Goal: Information Seeking & Learning: Learn about a topic

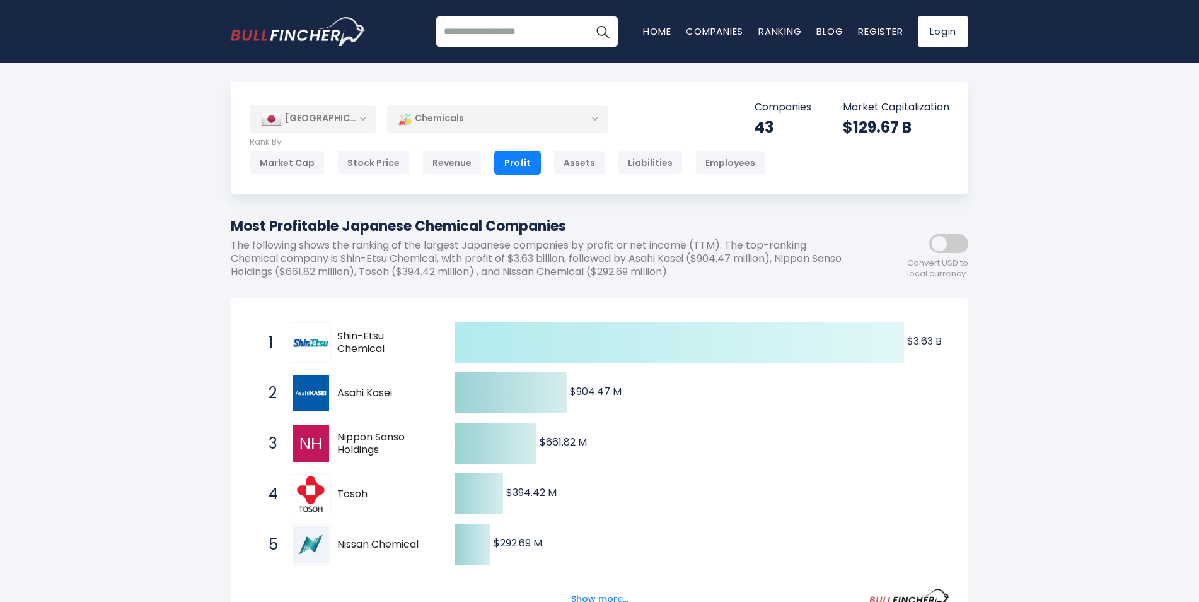
click at [510, 342] on icon at bounding box center [680, 342] width 450 height 41
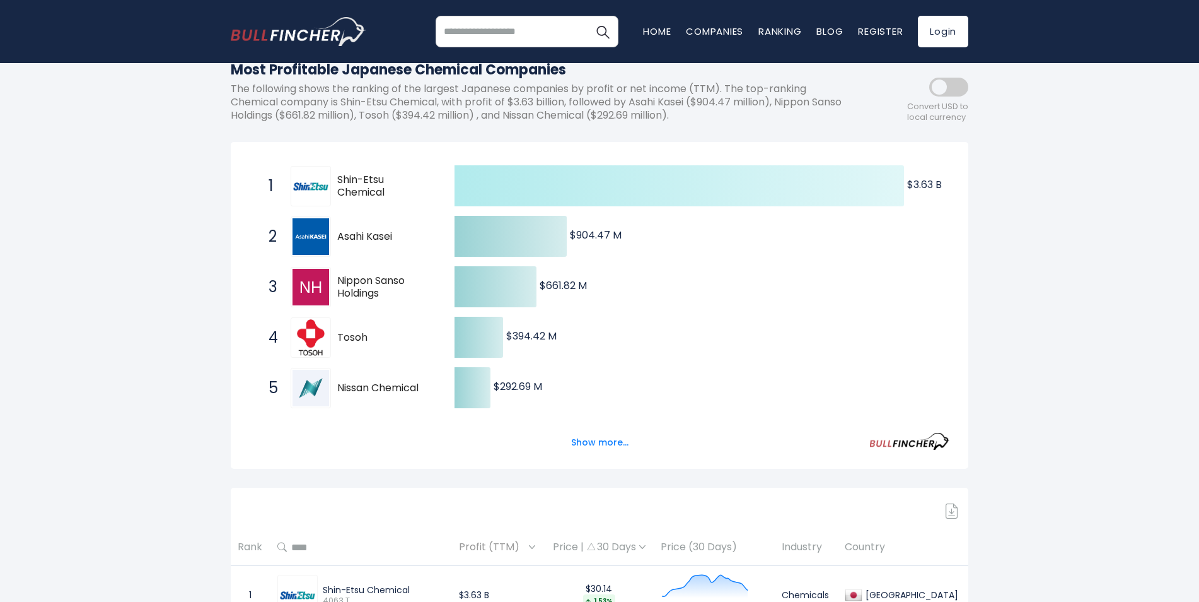
scroll to position [126, 0]
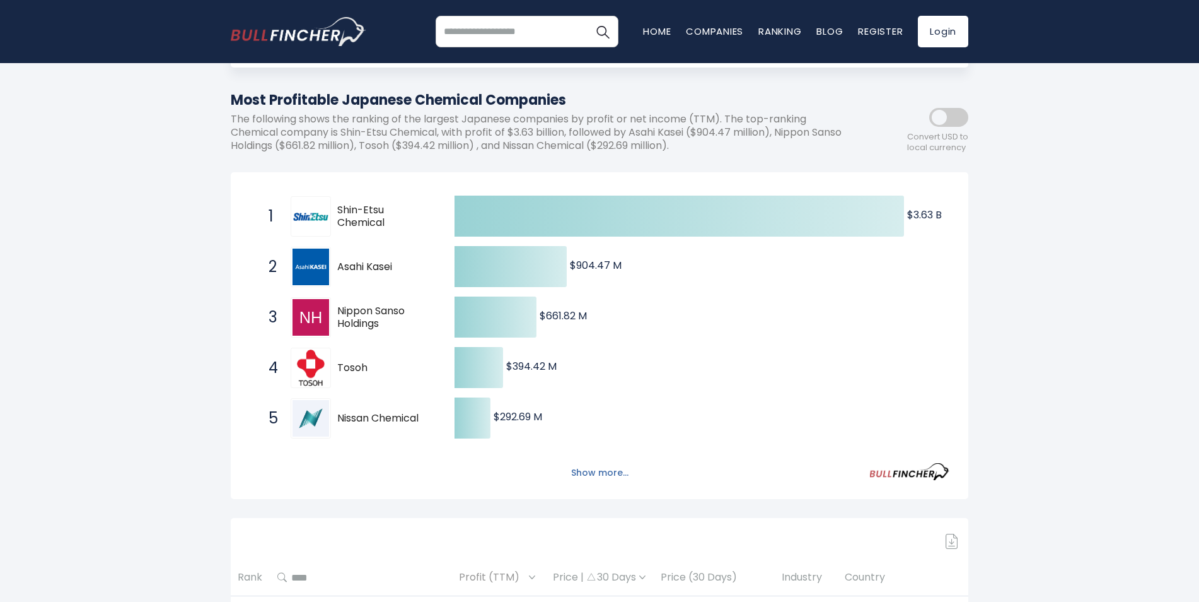
click at [609, 466] on button "Show more..." at bounding box center [600, 472] width 73 height 21
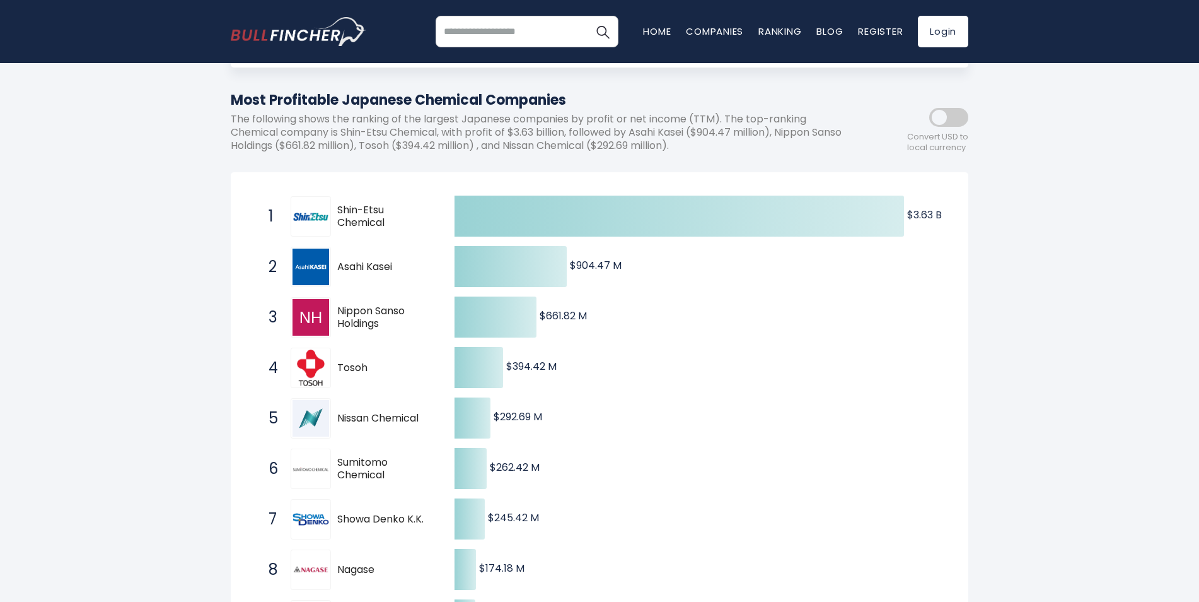
drag, startPoint x: 286, startPoint y: 110, endPoint x: 583, endPoint y: 107, distance: 297.1
click at [583, 107] on h1 "Most Profitable Japanese Chemical Companies" at bounding box center [543, 100] width 624 height 21
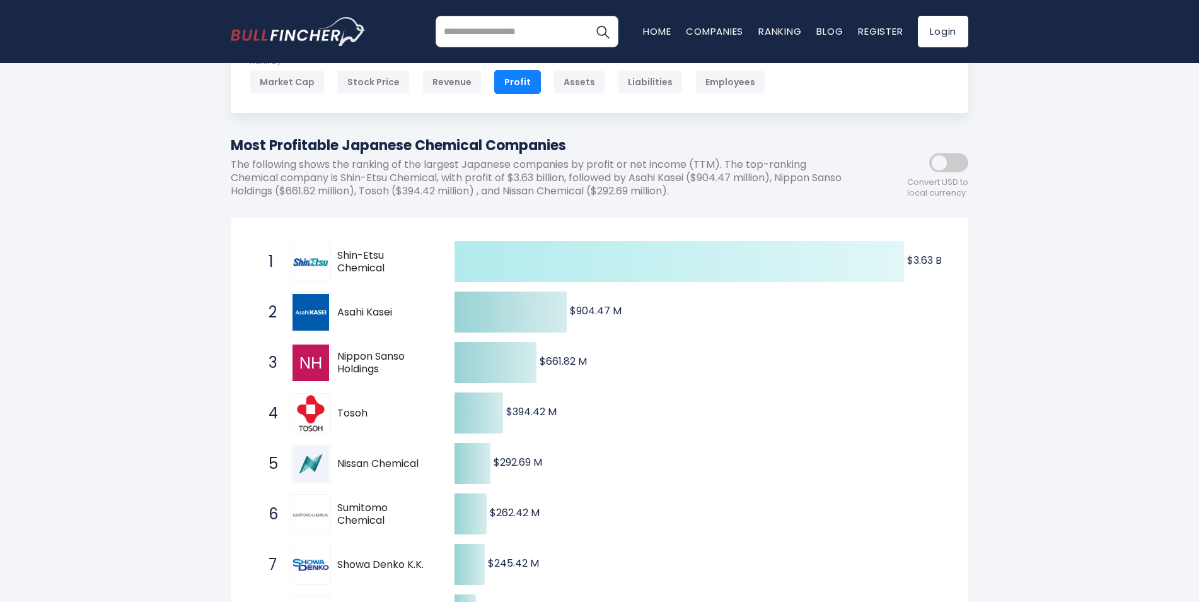
scroll to position [0, 0]
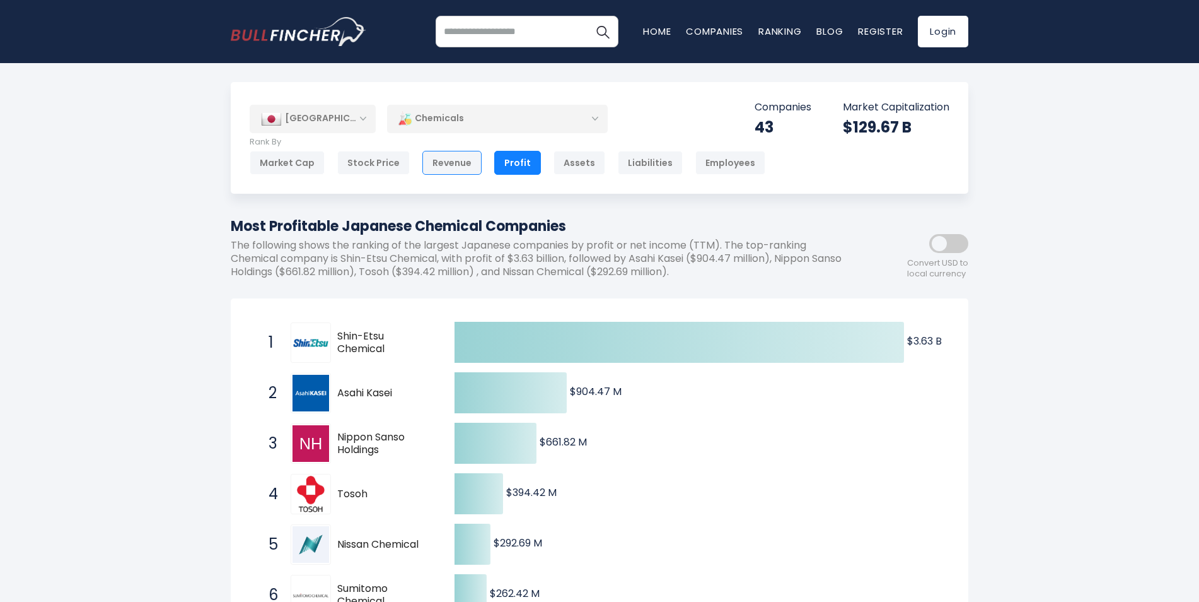
click at [451, 156] on div "Revenue" at bounding box center [452, 163] width 59 height 24
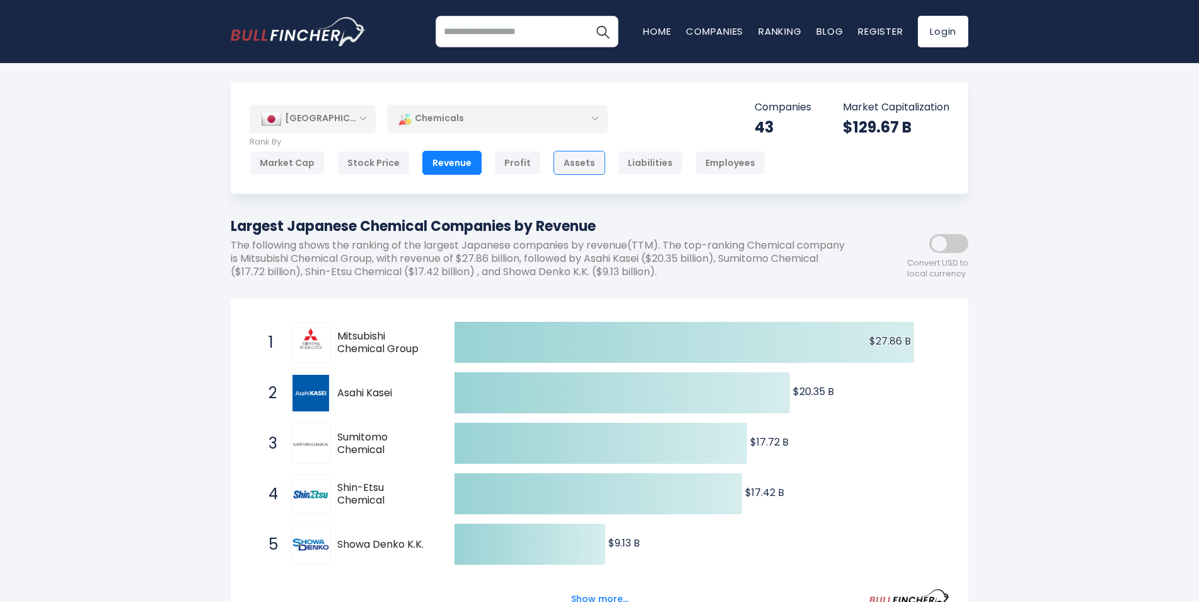
click at [572, 165] on div "Assets" at bounding box center [580, 163] width 52 height 24
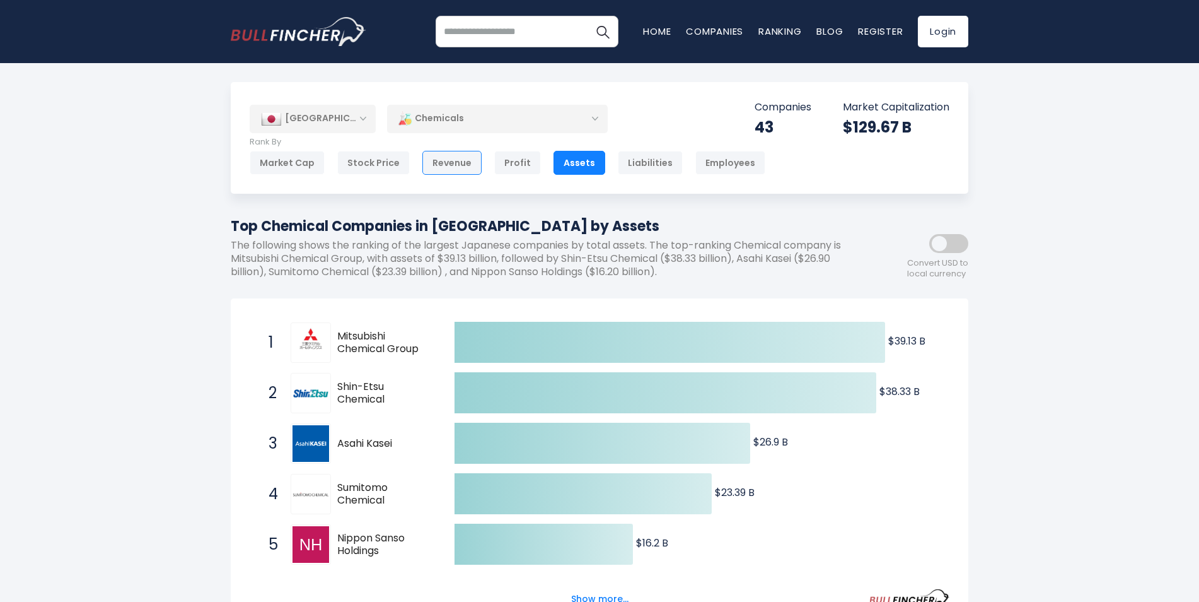
click at [431, 168] on div "Revenue" at bounding box center [452, 163] width 59 height 24
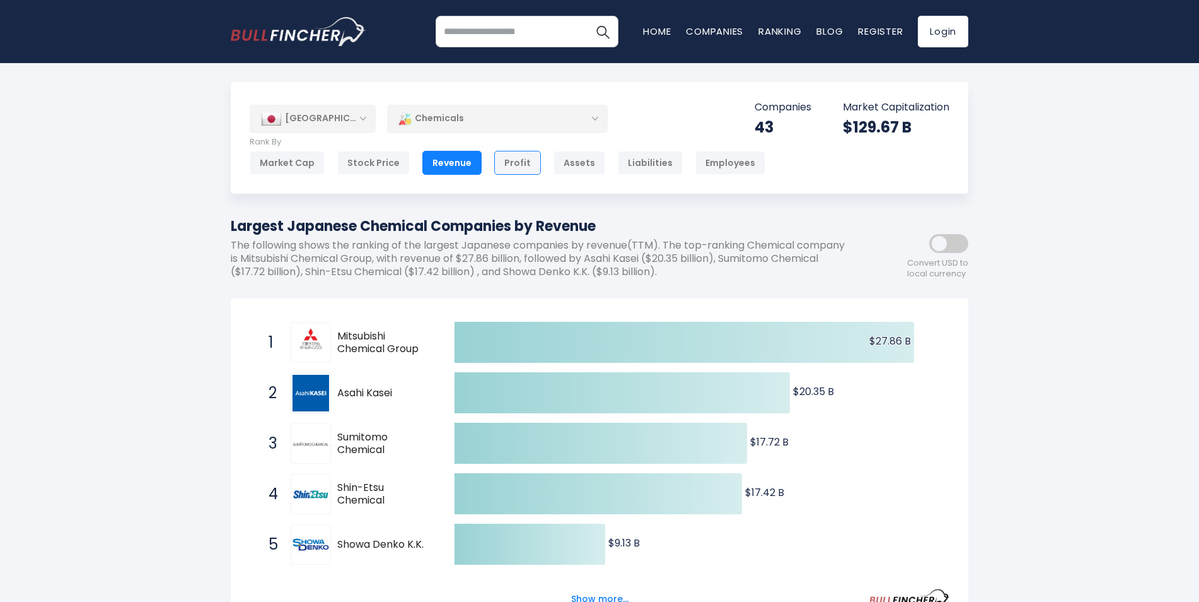
click at [514, 157] on div "Profit" at bounding box center [517, 163] width 47 height 24
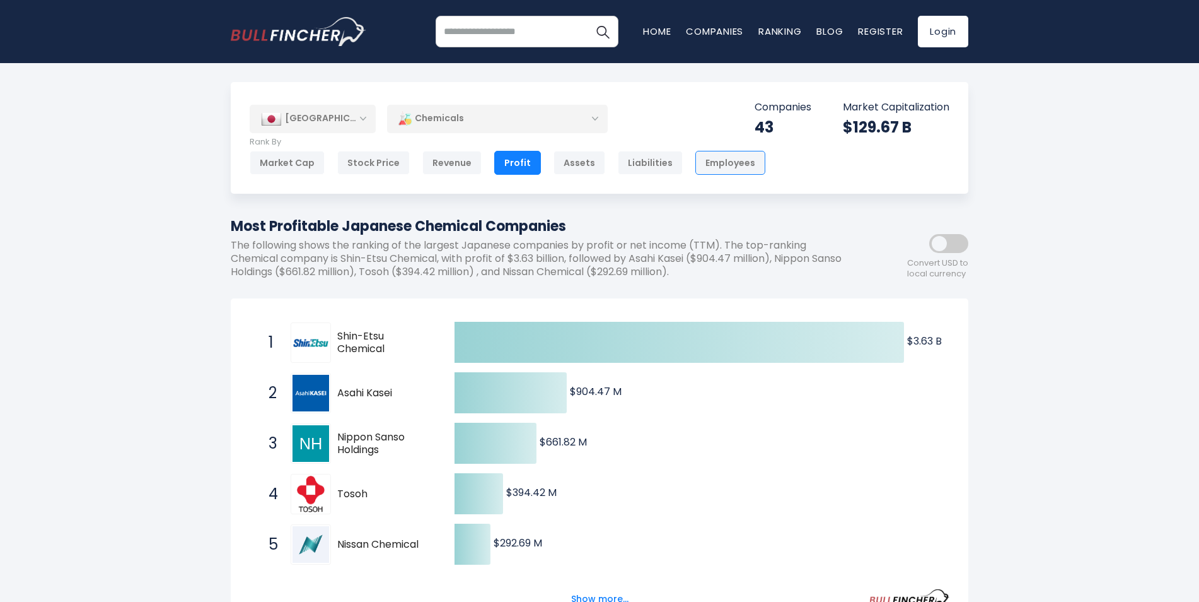
click at [708, 168] on div "Employees" at bounding box center [731, 163] width 70 height 24
click at [464, 124] on div "Chemicals" at bounding box center [497, 118] width 221 height 29
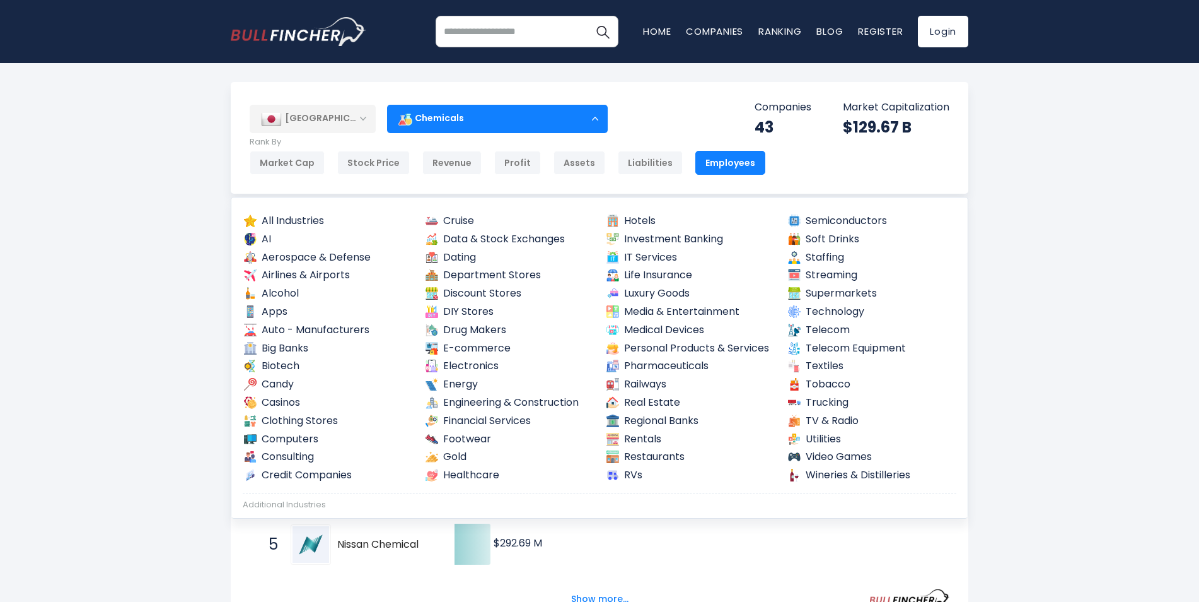
click at [720, 105] on div "Japan Entire World 30,364 North America United States 3,960 Canada 1,652" at bounding box center [600, 138] width 738 height 112
click at [719, 106] on div "Japan Entire World 30,364 North America United States 3,960 Canada 1,652" at bounding box center [600, 138] width 738 height 112
click at [827, 551] on icon "Created with Highcharts 12.1.2 $3.63 B ​ $3.63 B $904.47 M ​ $904.47 M $661.82 …" at bounding box center [600, 569] width 700 height 505
click at [614, 116] on div "Japan Entire World 30,364 North America United States 3,960 Canada" at bounding box center [434, 119] width 368 height 28
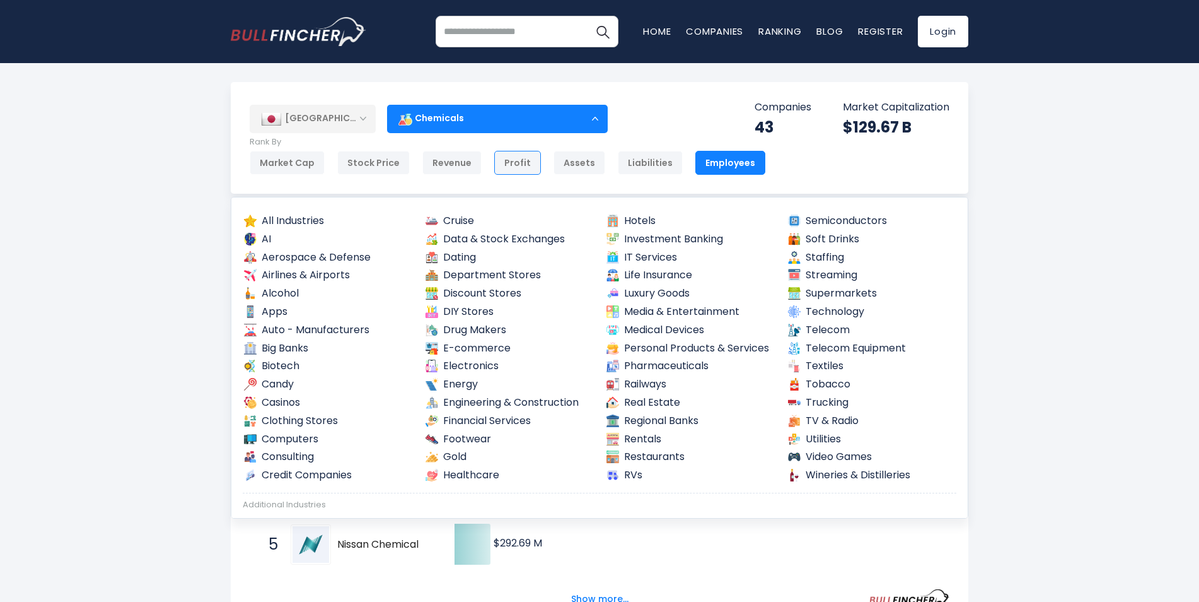
click at [513, 163] on div "Profit" at bounding box center [517, 163] width 47 height 24
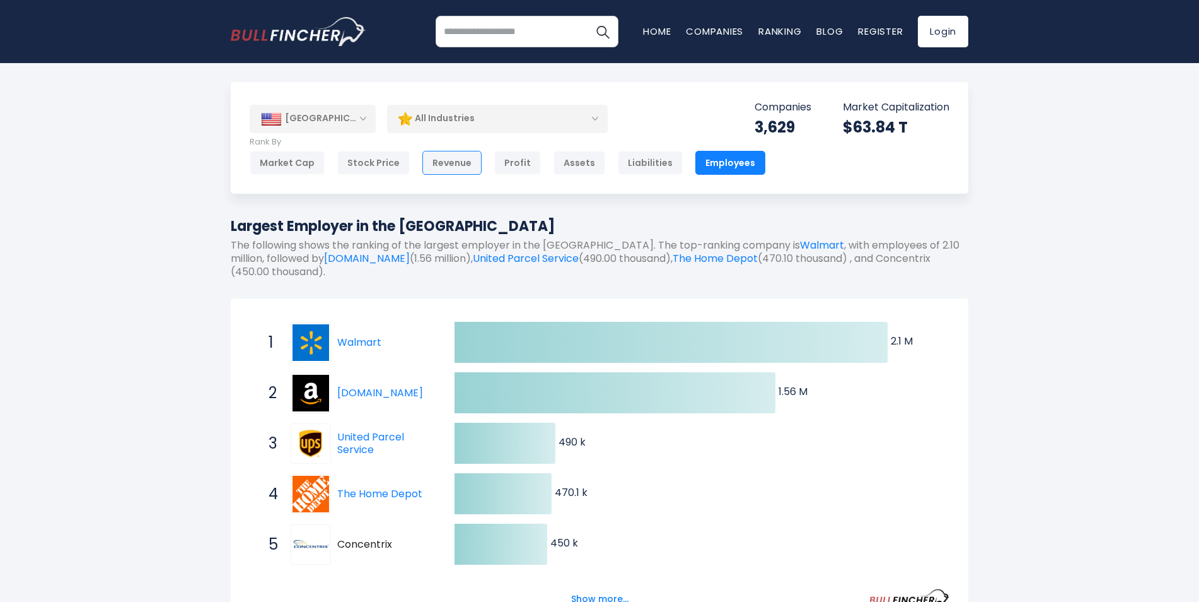
click at [445, 169] on div "Revenue" at bounding box center [452, 163] width 59 height 24
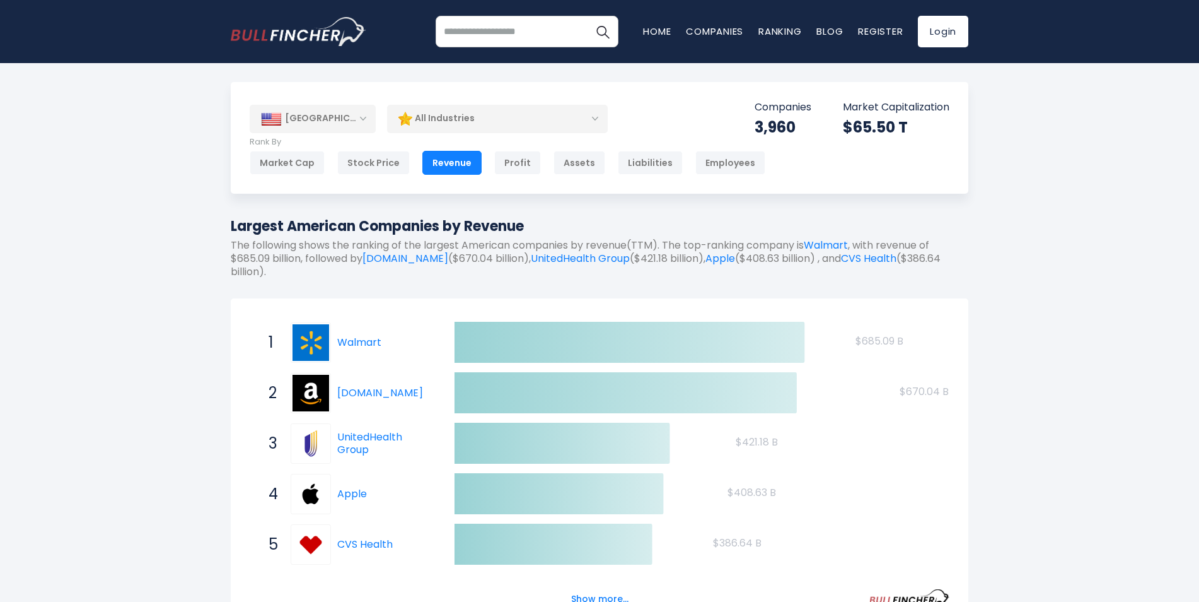
click at [337, 124] on div "[GEOGRAPHIC_DATA]" at bounding box center [313, 119] width 126 height 28
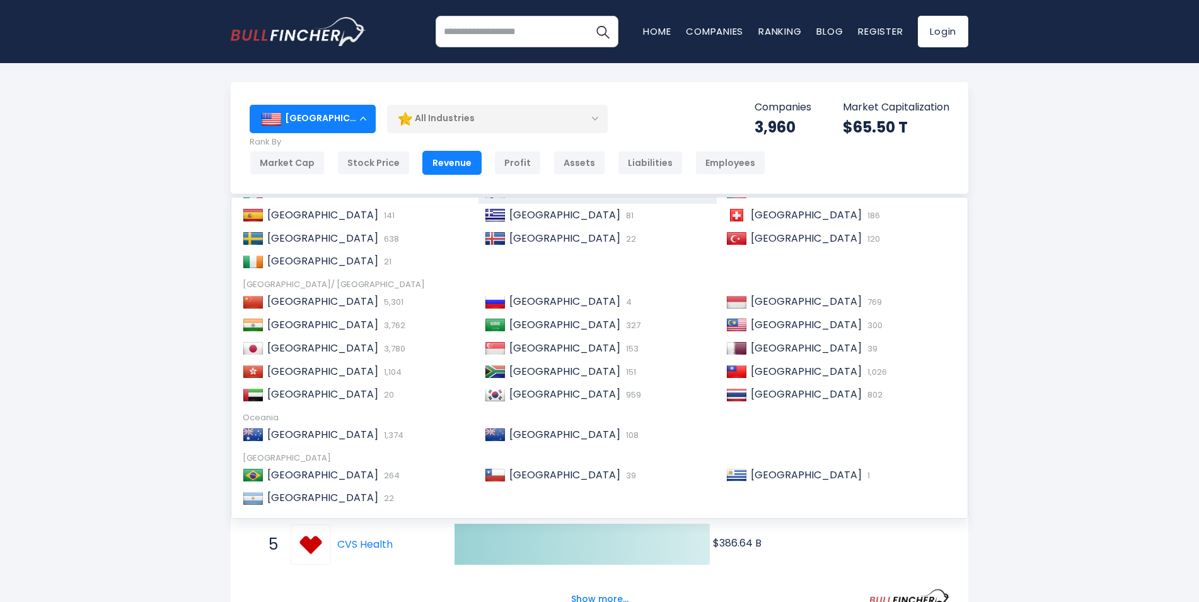
scroll to position [189, 0]
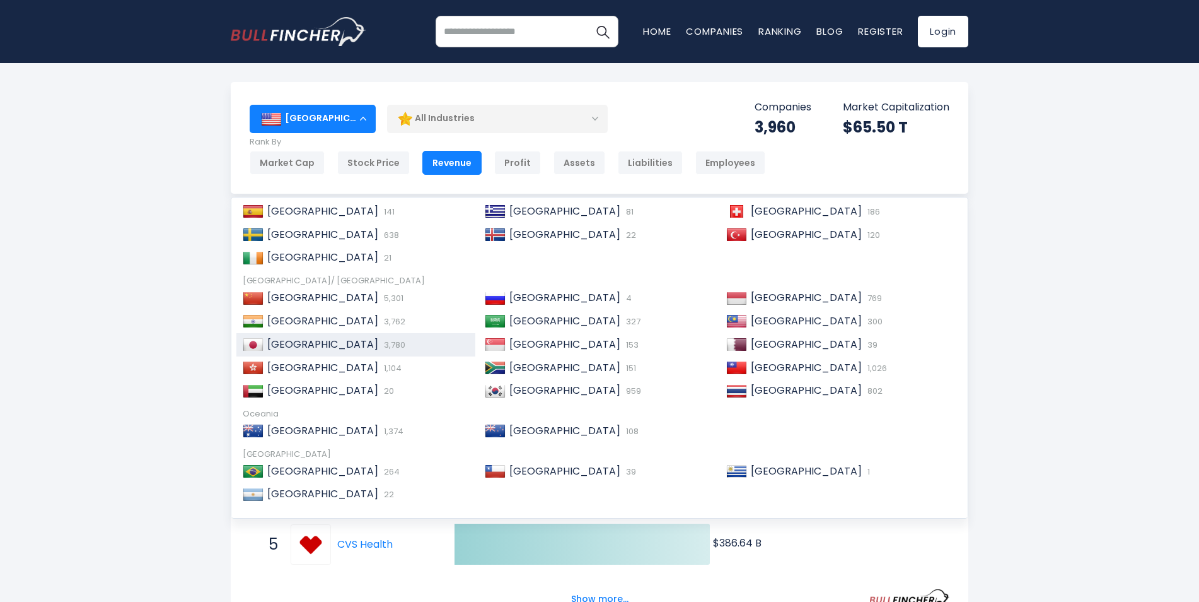
click at [353, 339] on div "Japan 3,780" at bounding box center [367, 344] width 206 height 13
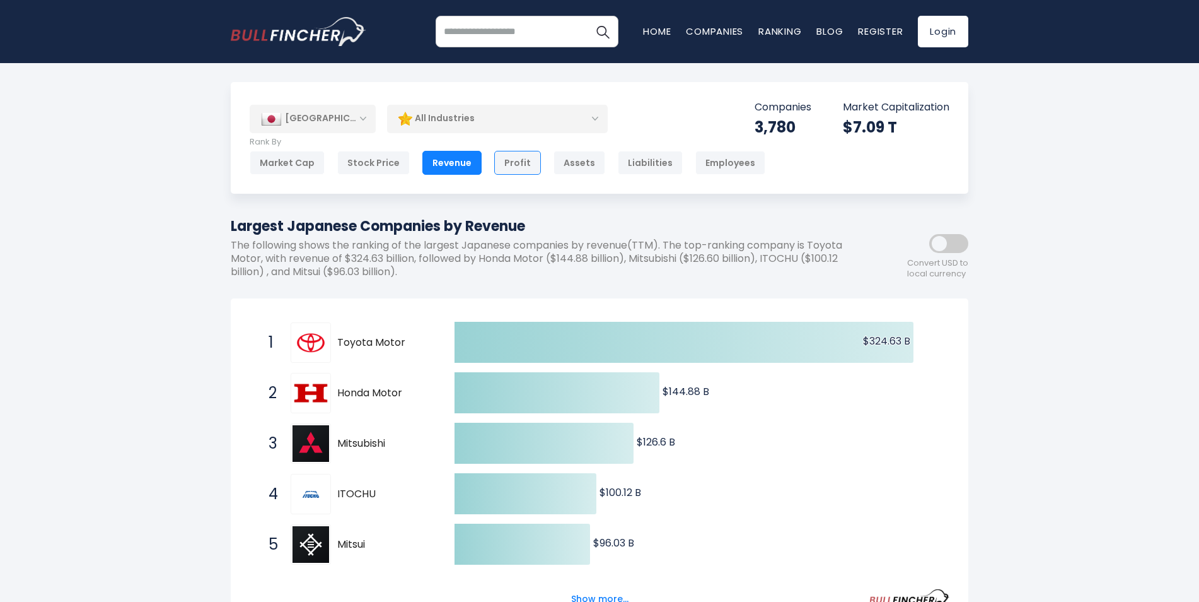
click at [494, 164] on div "Profit" at bounding box center [517, 163] width 47 height 24
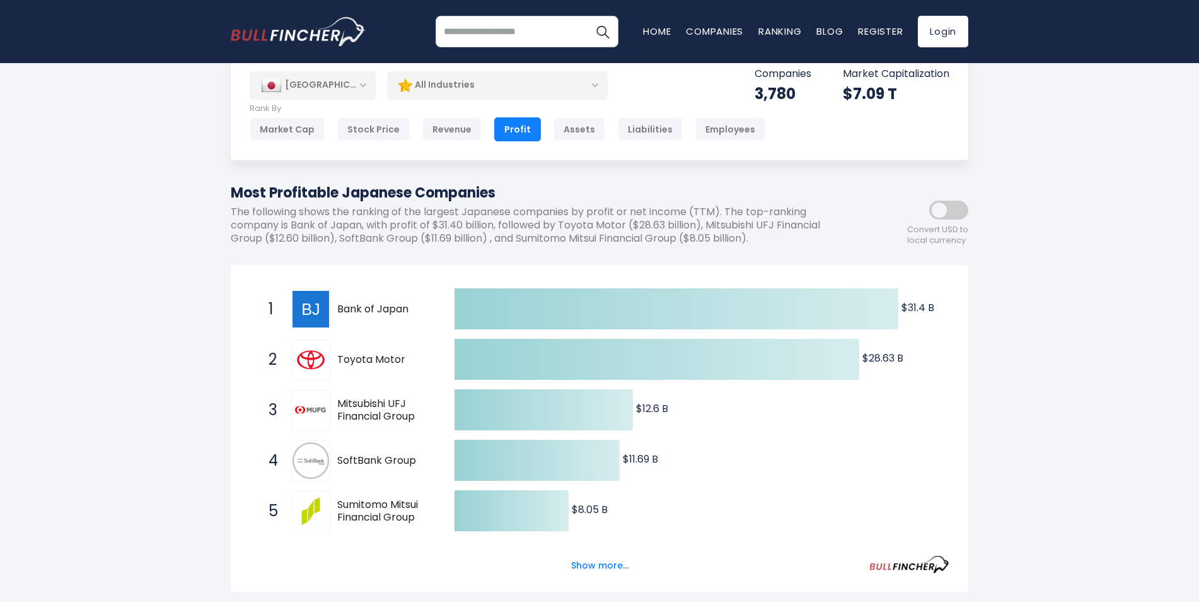
scroll to position [63, 0]
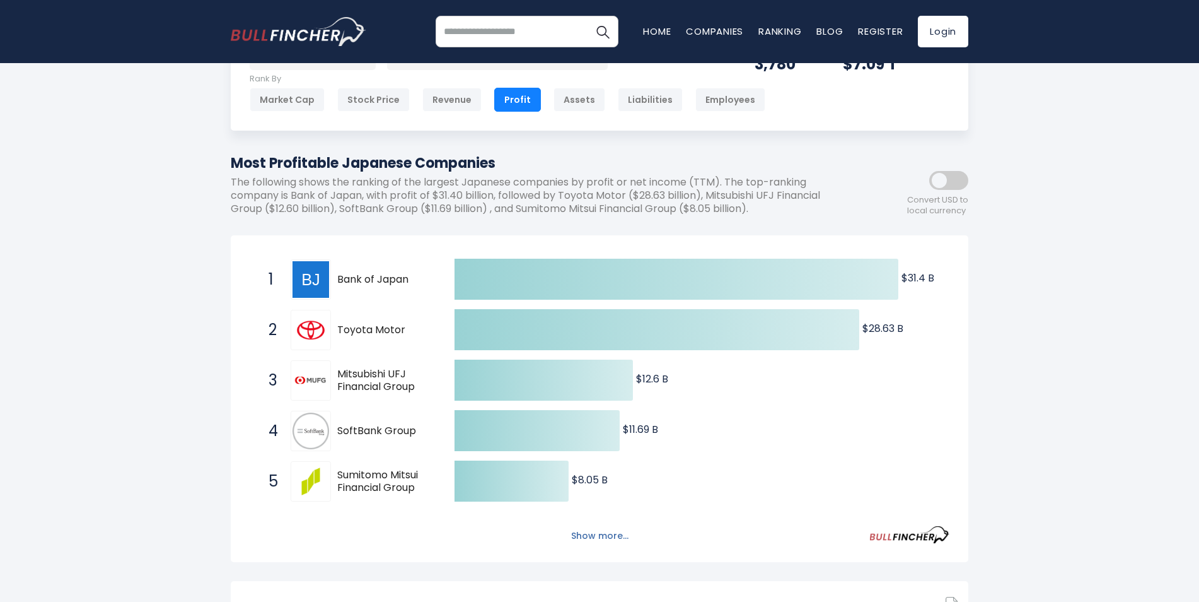
click at [593, 536] on button "Show more..." at bounding box center [600, 535] width 73 height 21
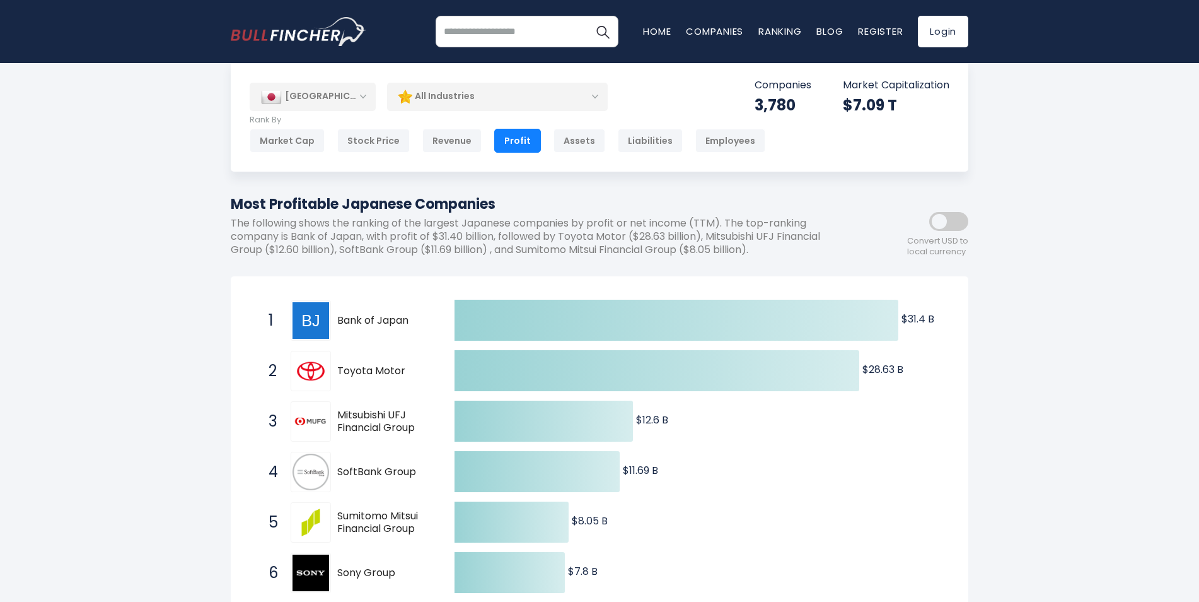
scroll to position [0, 0]
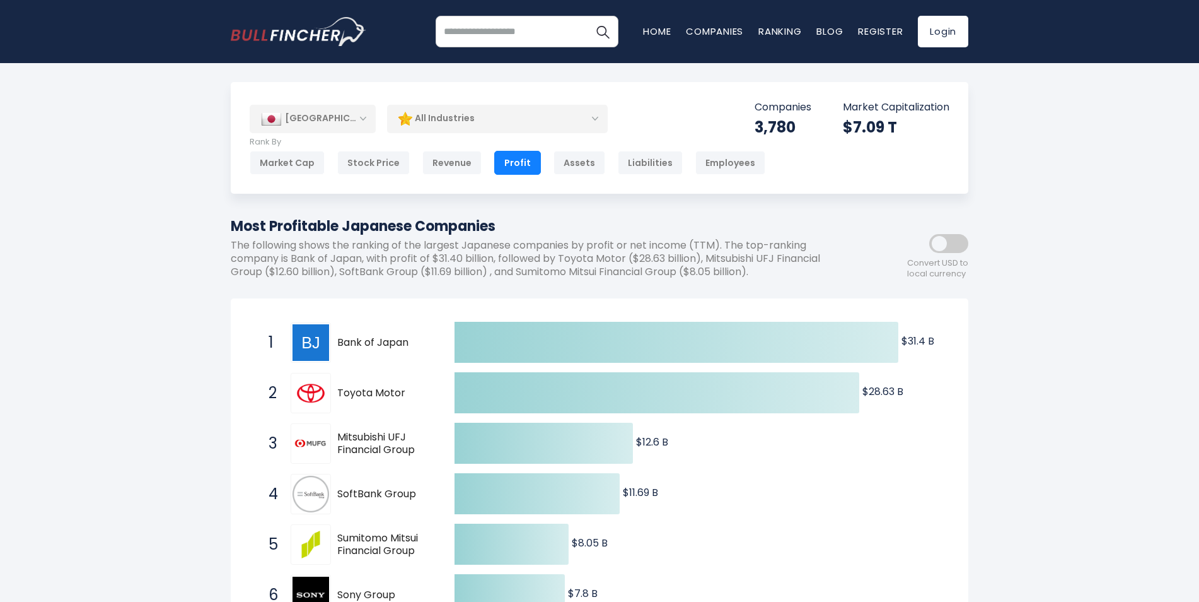
click at [506, 110] on div "All Industries" at bounding box center [497, 118] width 221 height 29
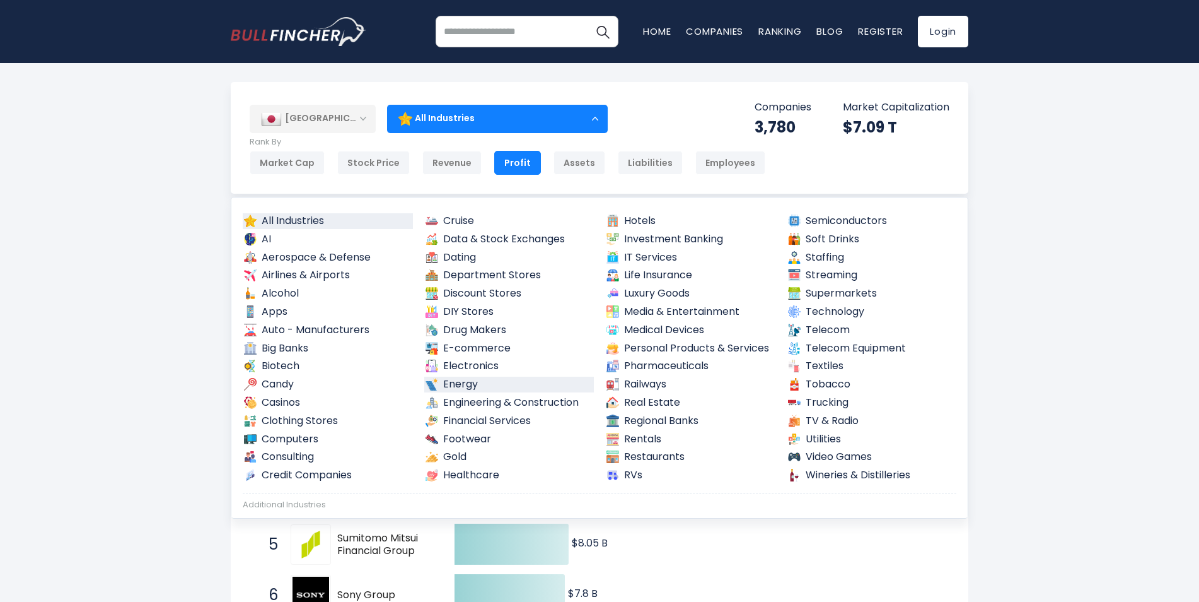
click at [493, 382] on link "Energy" at bounding box center [509, 384] width 170 height 16
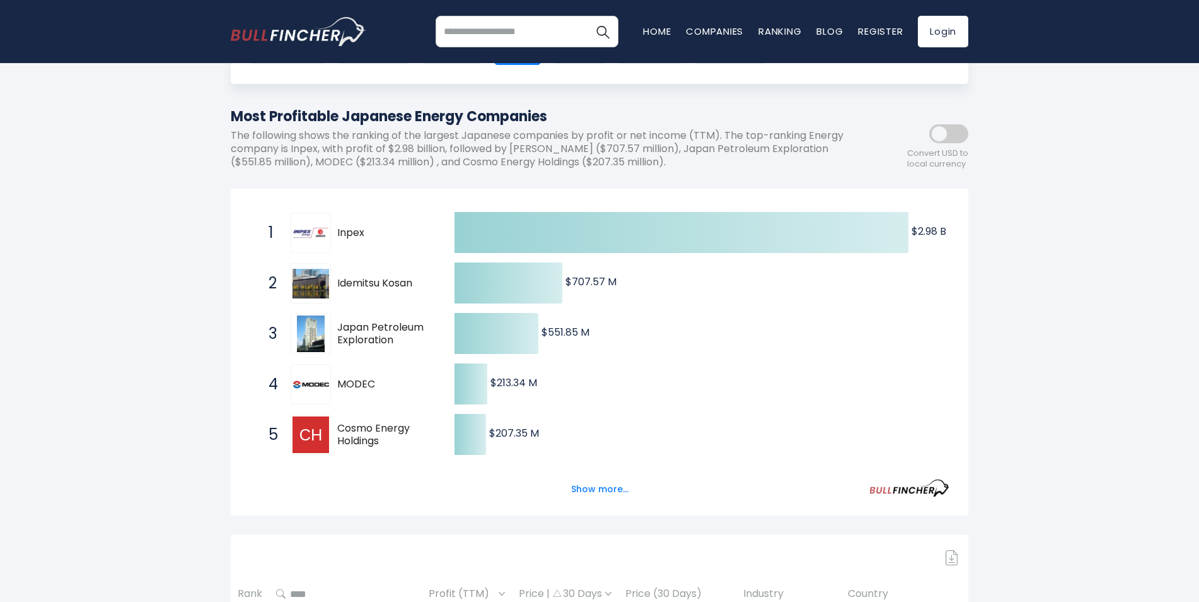
scroll to position [126, 0]
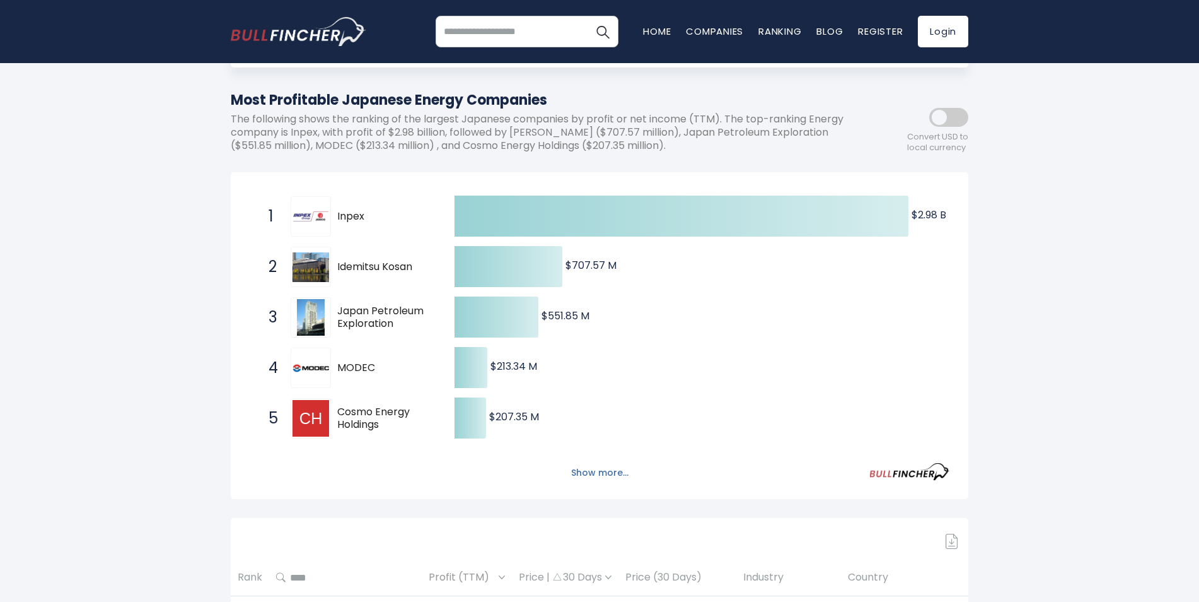
click at [589, 466] on button "Show more..." at bounding box center [600, 472] width 73 height 21
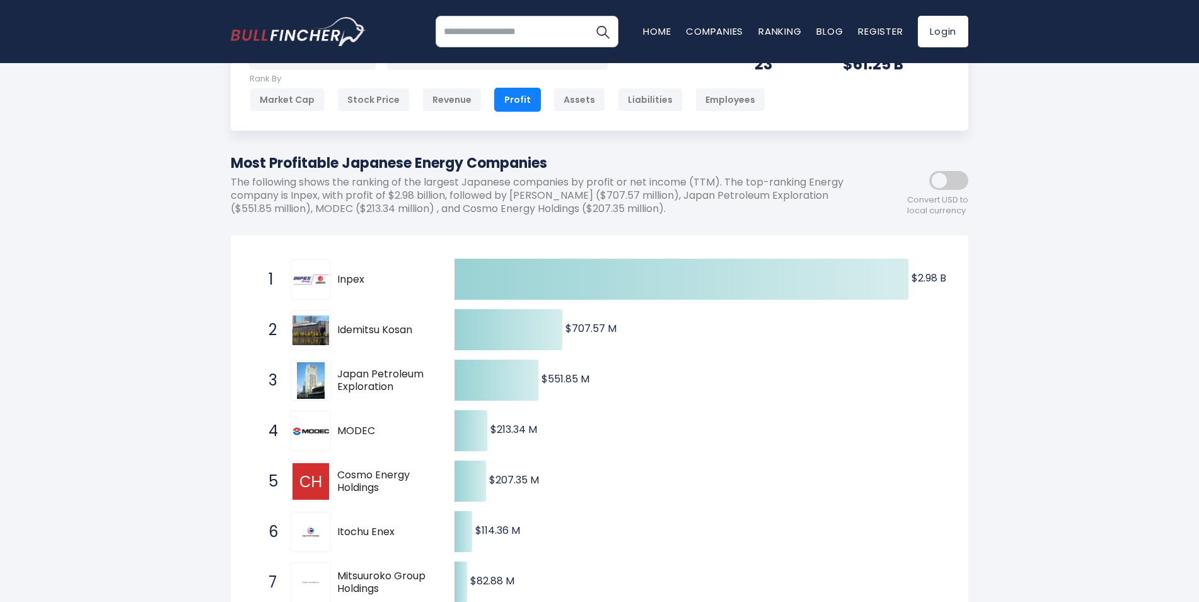
scroll to position [0, 0]
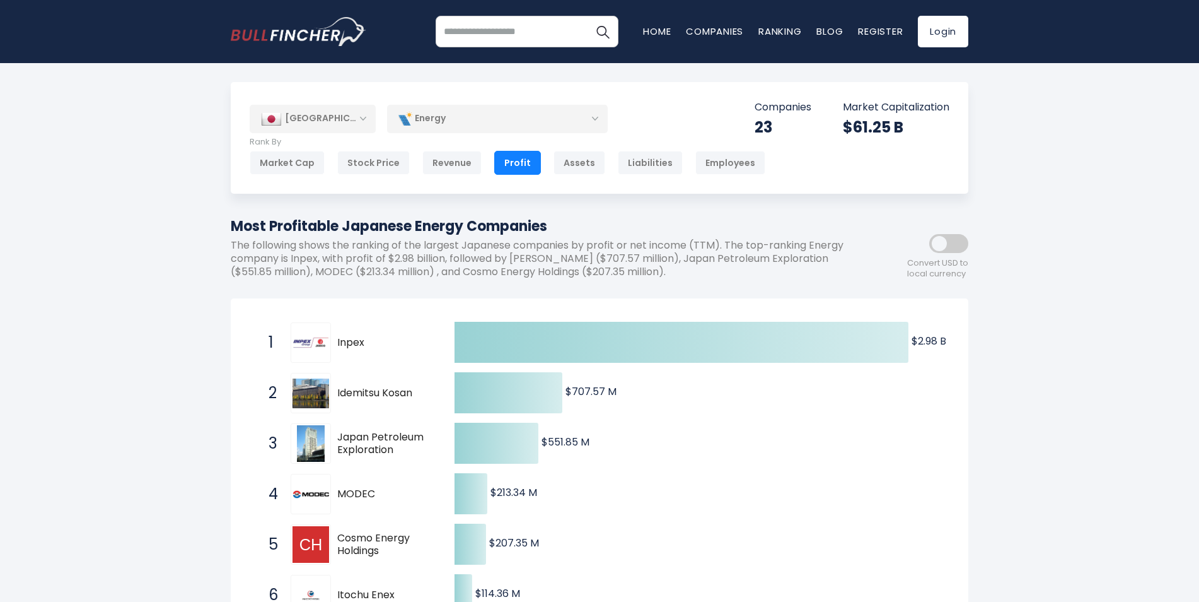
click at [496, 105] on div "Energy" at bounding box center [497, 118] width 221 height 29
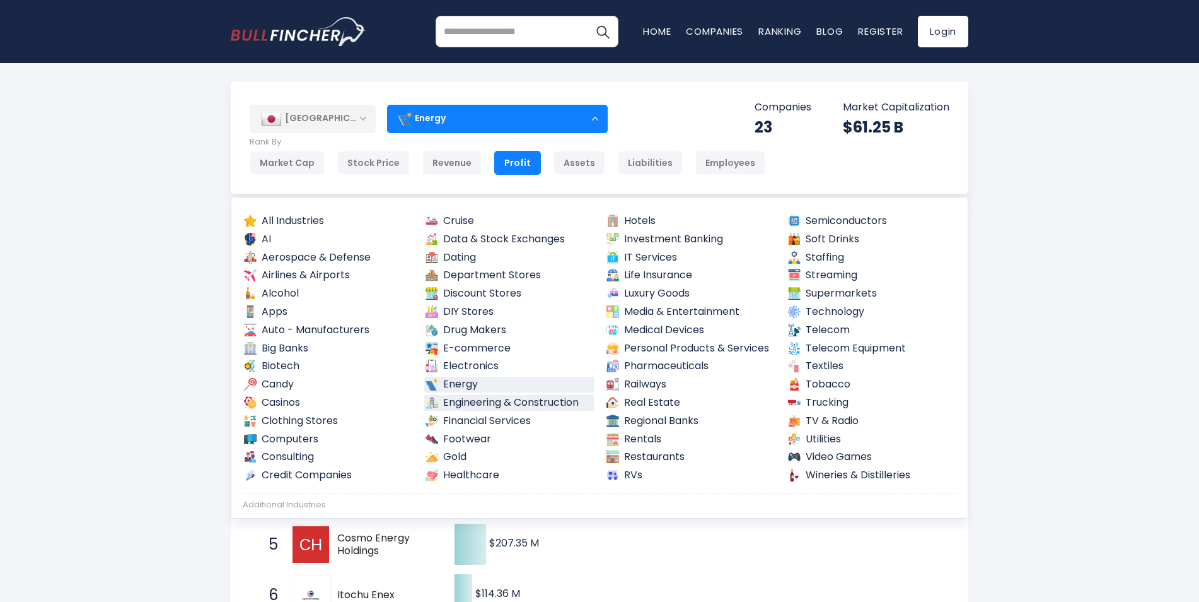
click at [510, 400] on link "Engineering & Construction" at bounding box center [509, 403] width 170 height 16
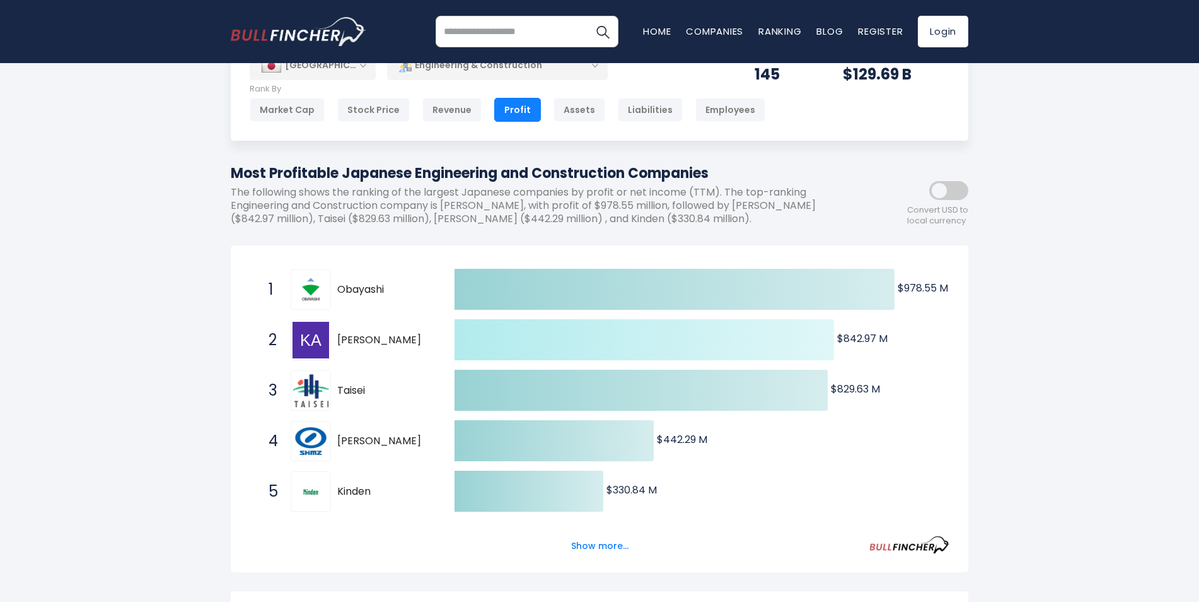
scroll to position [126, 0]
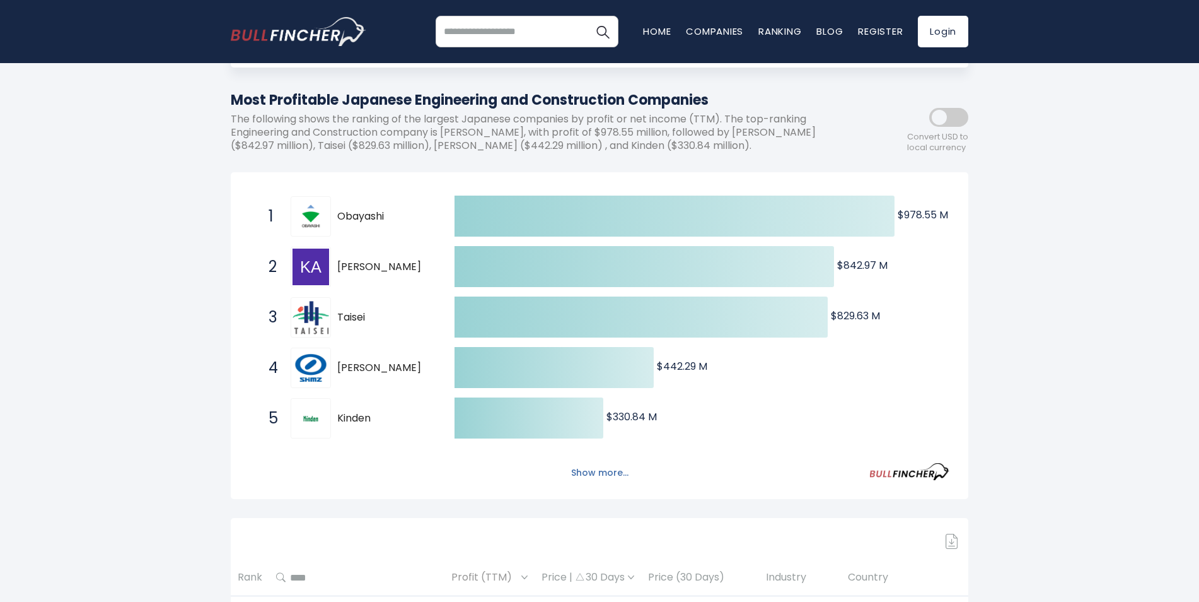
click at [602, 474] on button "Show more..." at bounding box center [600, 472] width 73 height 21
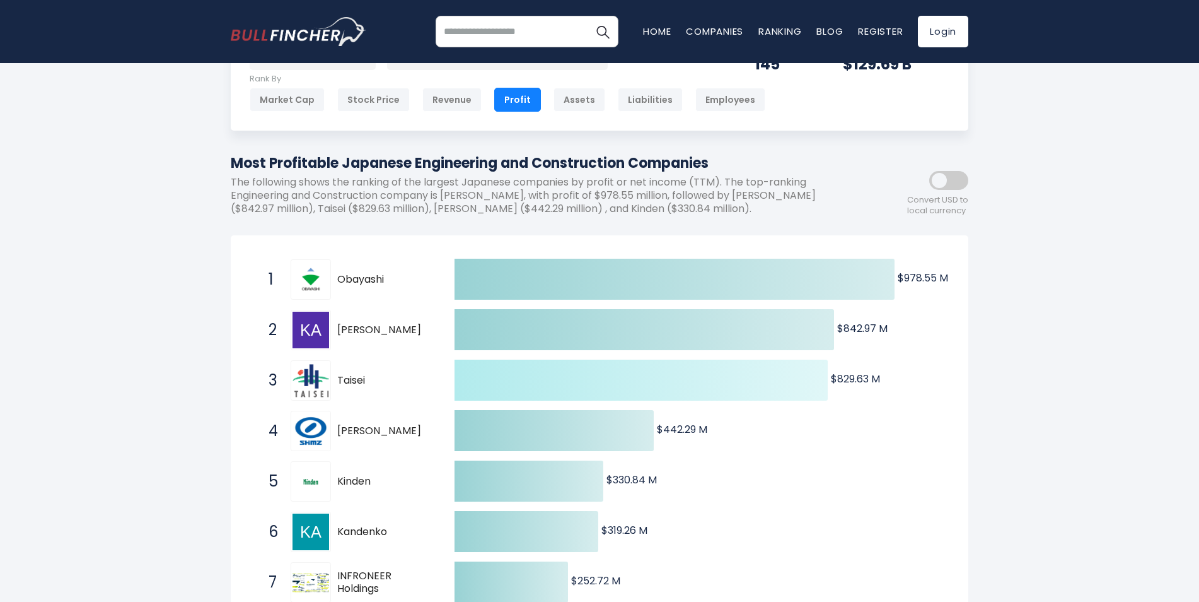
scroll to position [0, 0]
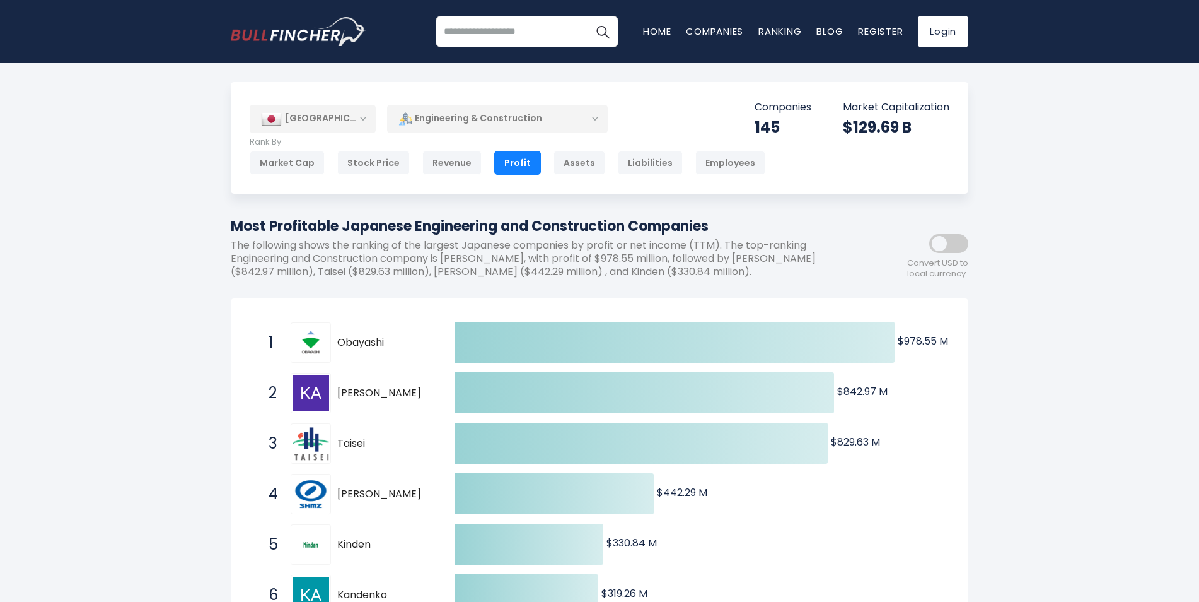
click at [527, 124] on div "Engineering & Construction" at bounding box center [497, 118] width 221 height 29
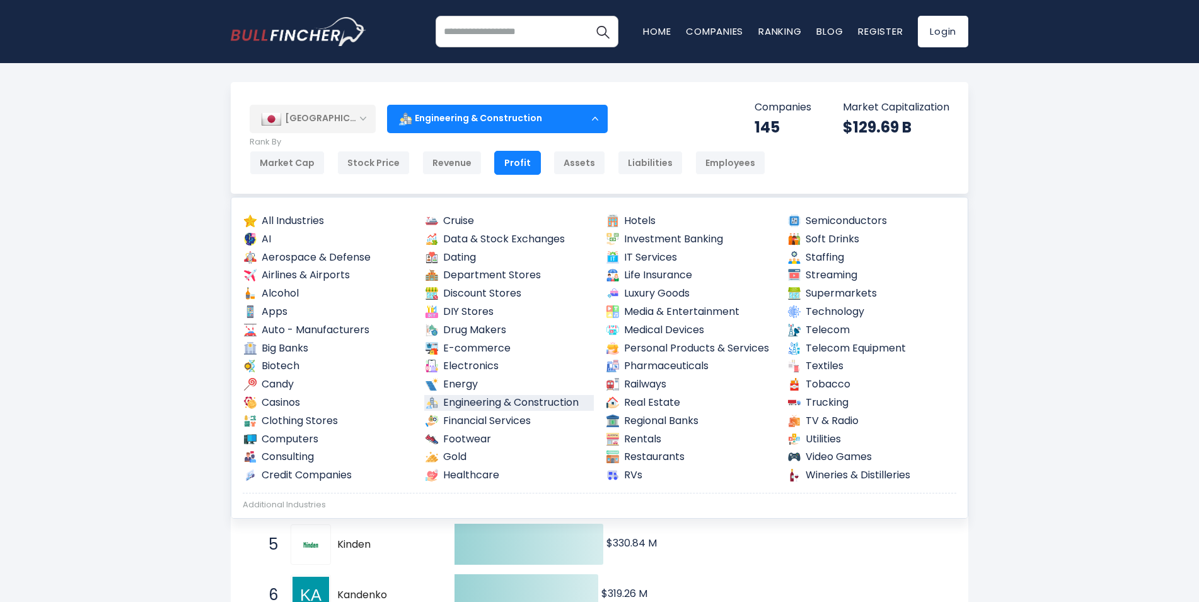
click at [454, 120] on div "Engineering & Construction" at bounding box center [497, 118] width 221 height 29
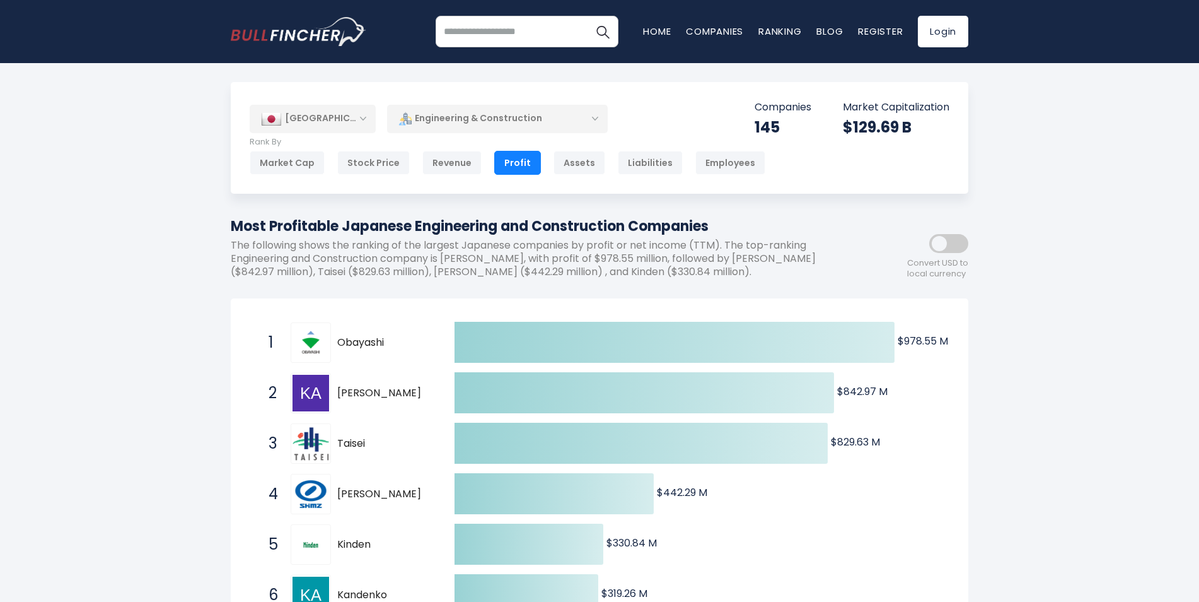
click at [454, 120] on div "Engineering & Construction" at bounding box center [497, 118] width 221 height 29
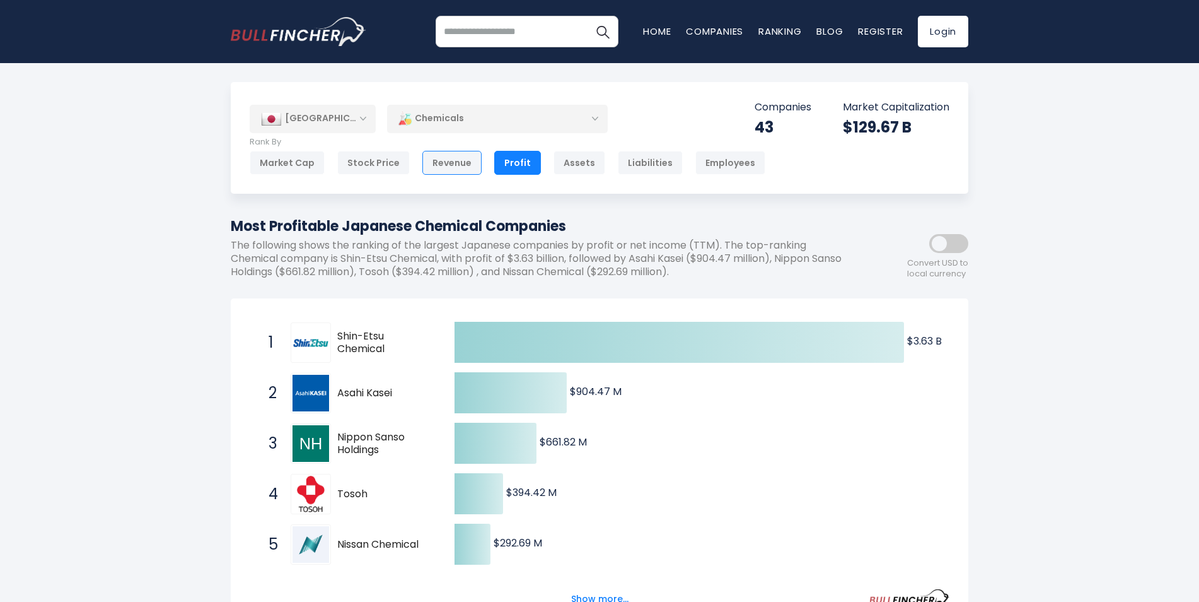
click at [443, 164] on div "Revenue" at bounding box center [452, 163] width 59 height 24
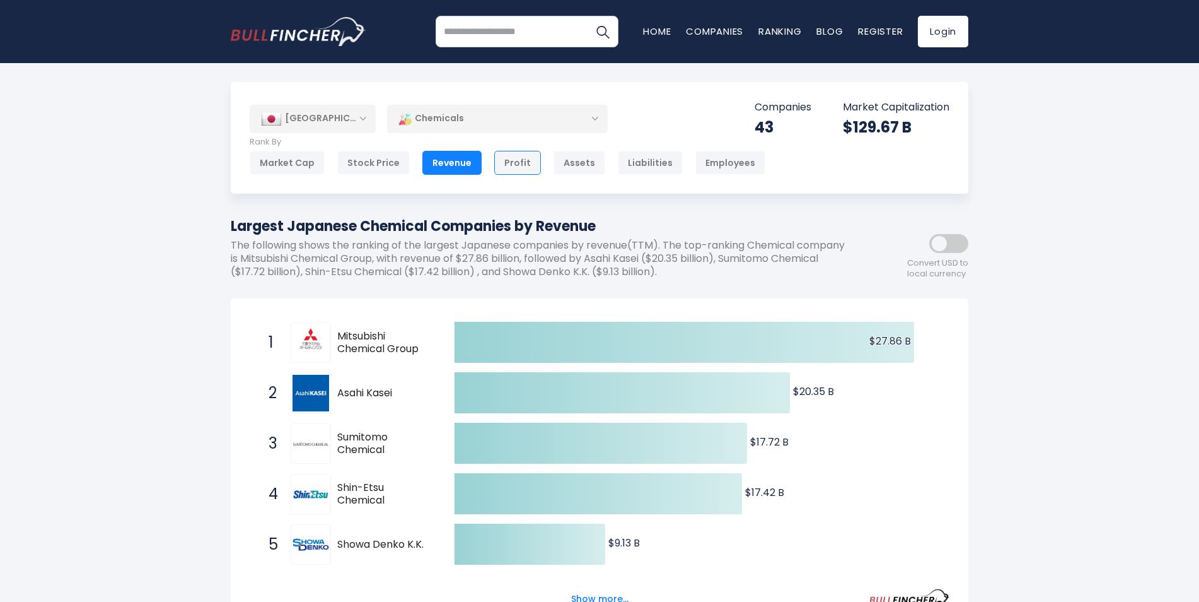
click at [506, 158] on div "Profit" at bounding box center [517, 163] width 47 height 24
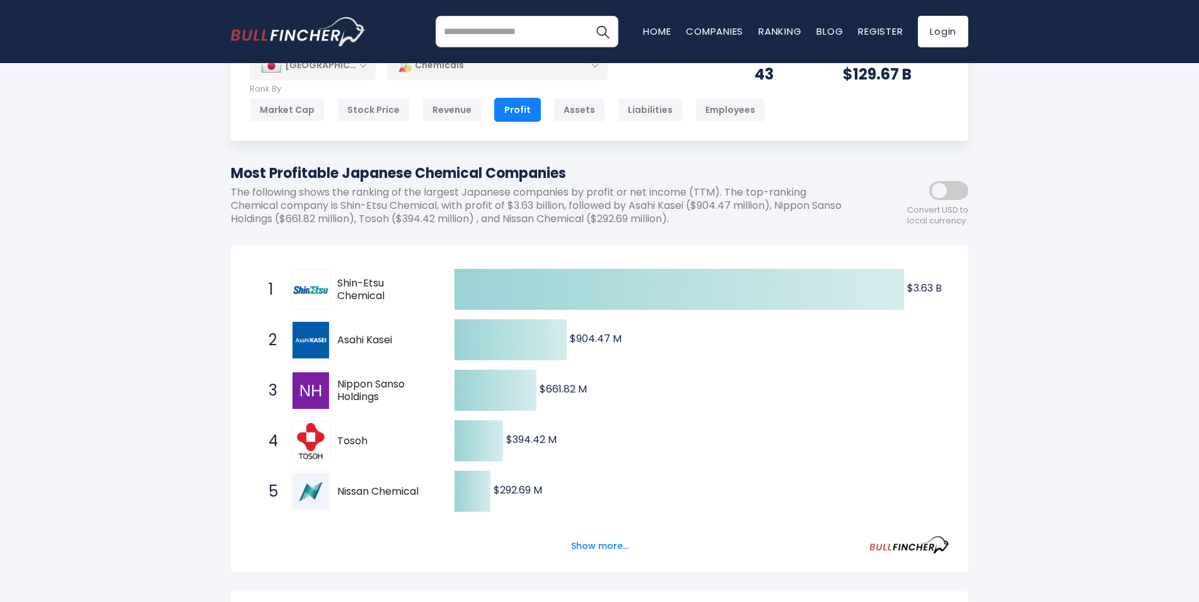
scroll to position [126, 0]
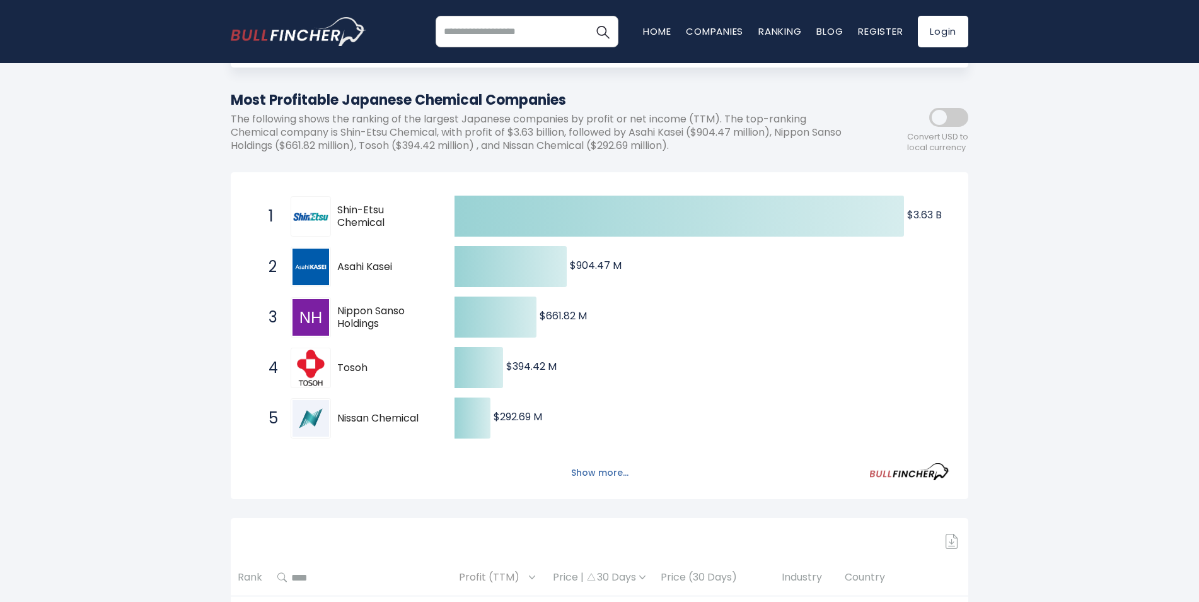
click at [601, 465] on button "Show more..." at bounding box center [600, 472] width 73 height 21
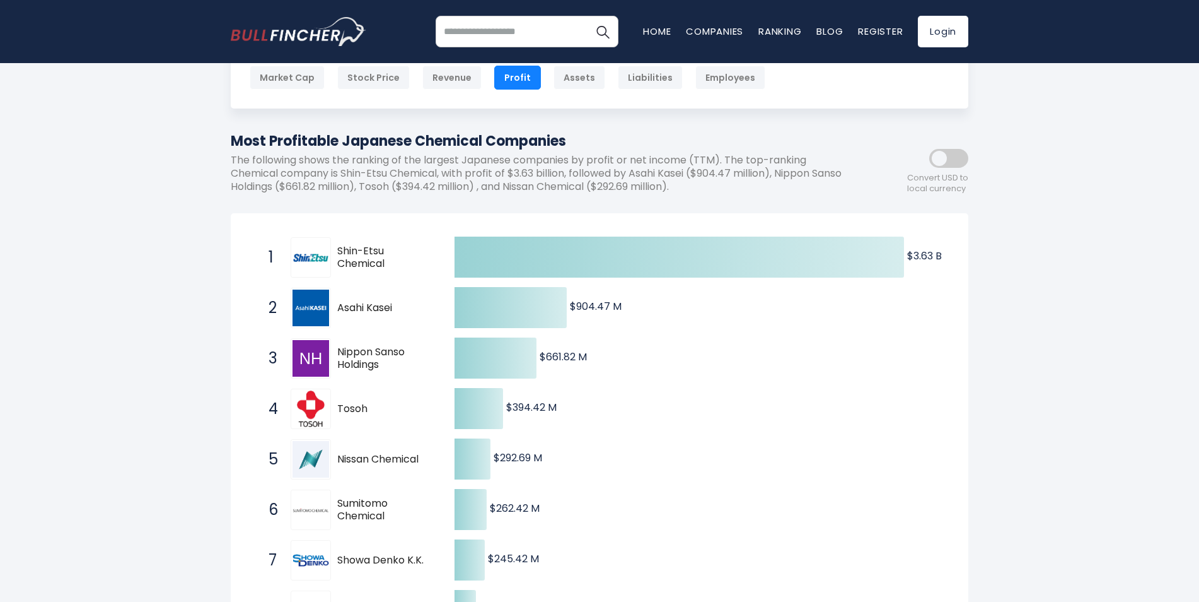
scroll to position [63, 0]
